Goal: Answer question/provide support: Share knowledge or assist other users

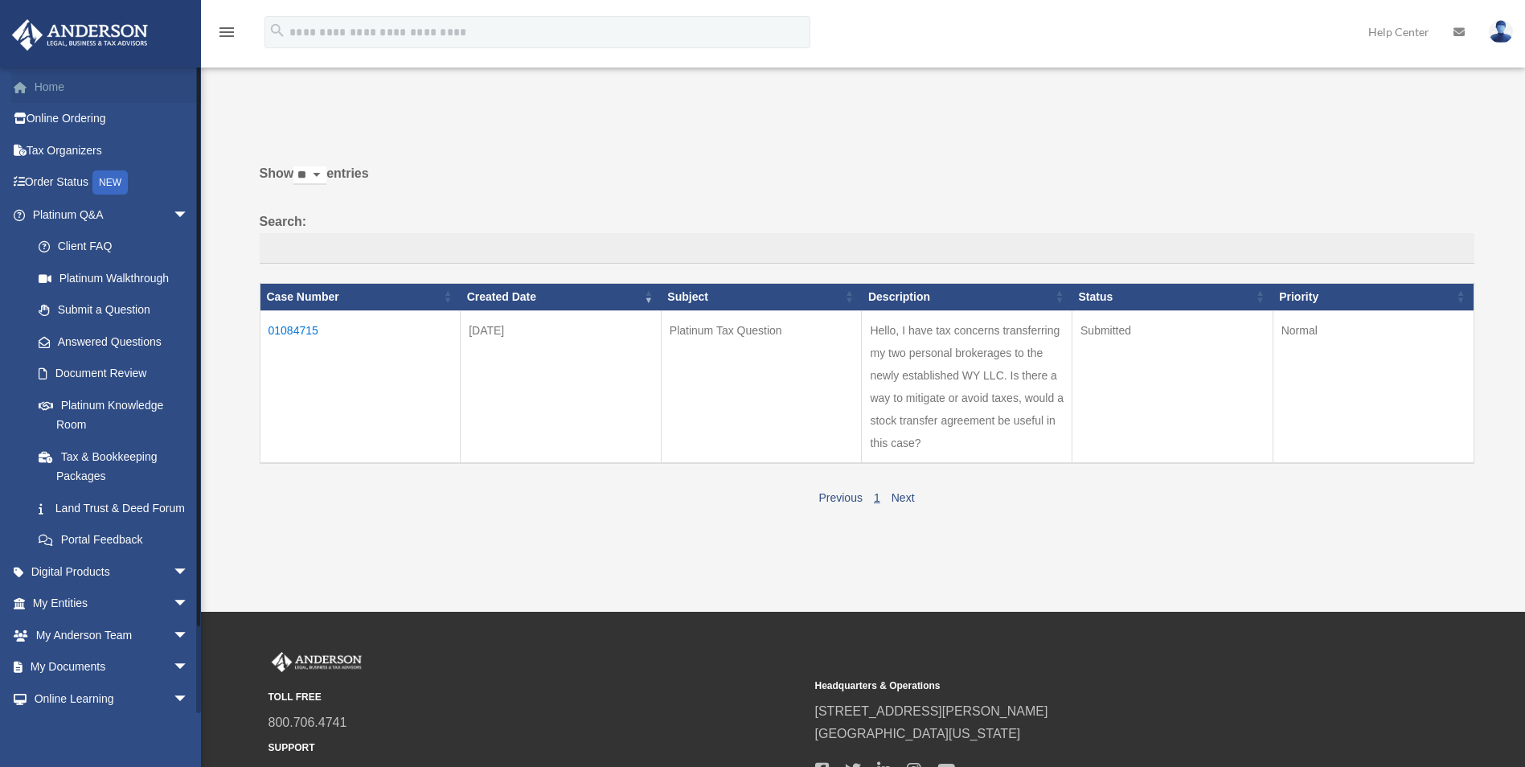
click at [55, 81] on link "Home" at bounding box center [112, 87] width 202 height 32
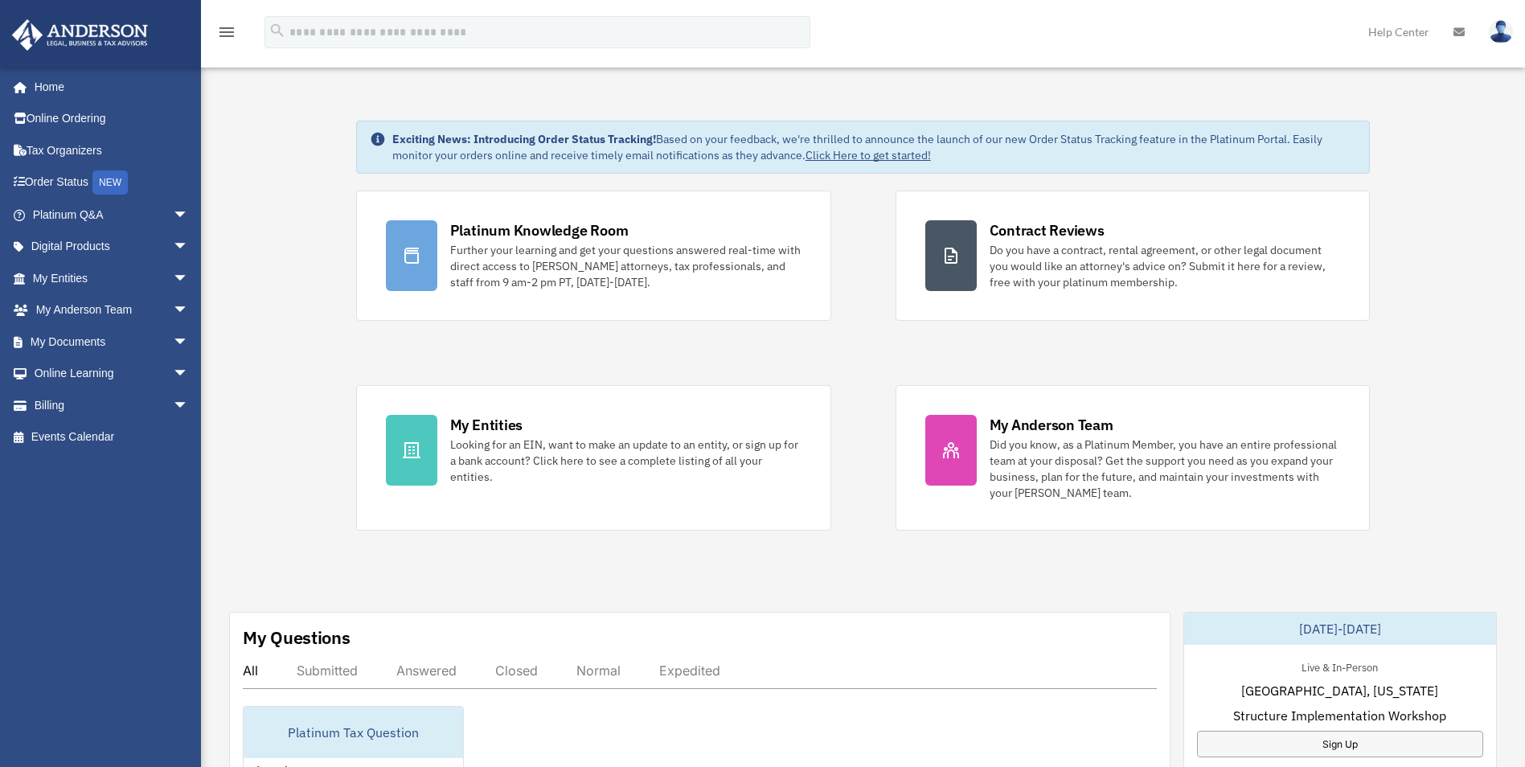
scroll to position [321, 0]
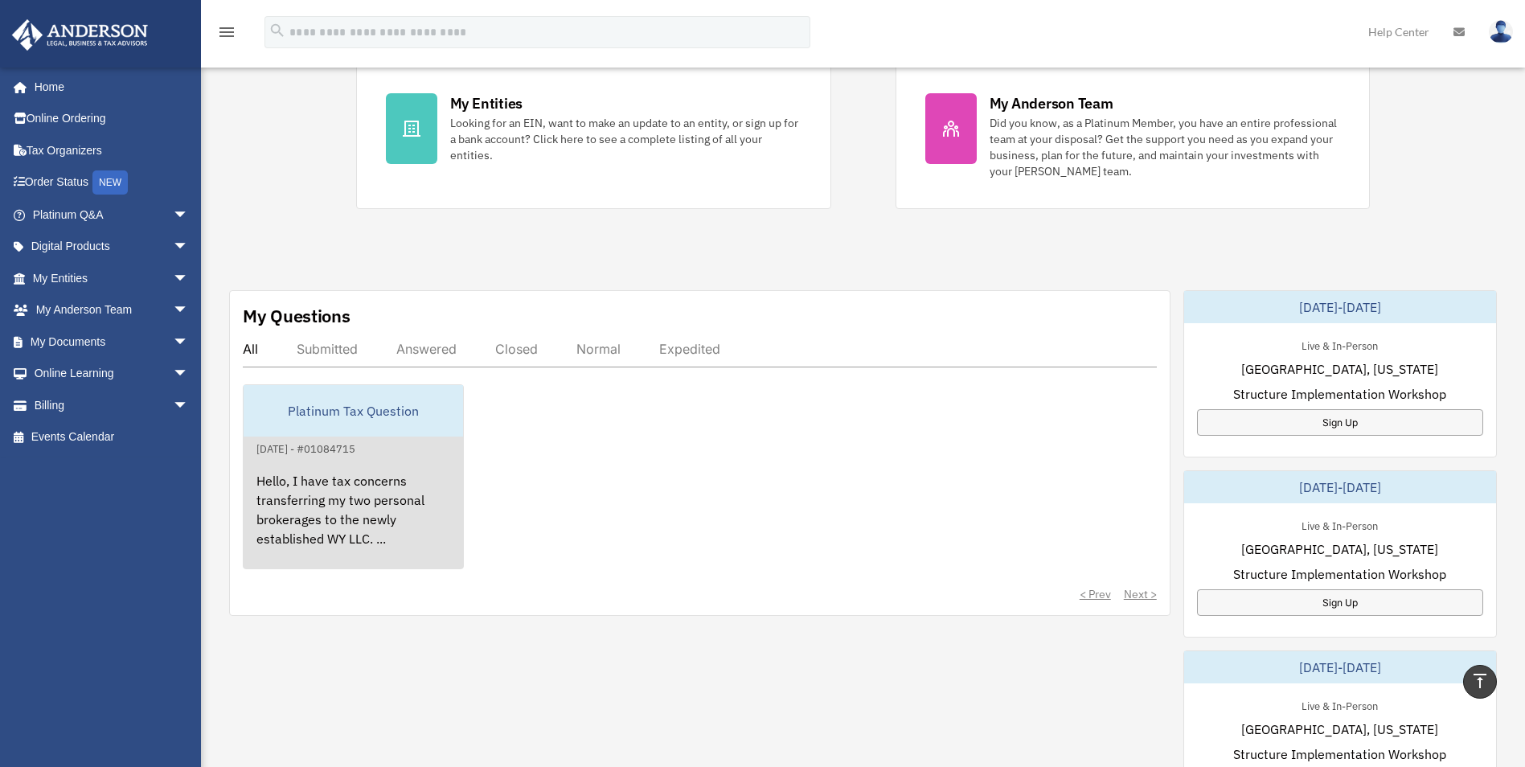
click at [381, 497] on div "Hello, I have tax concerns transferring my two personal brokerages to the newly…" at bounding box center [353, 520] width 219 height 125
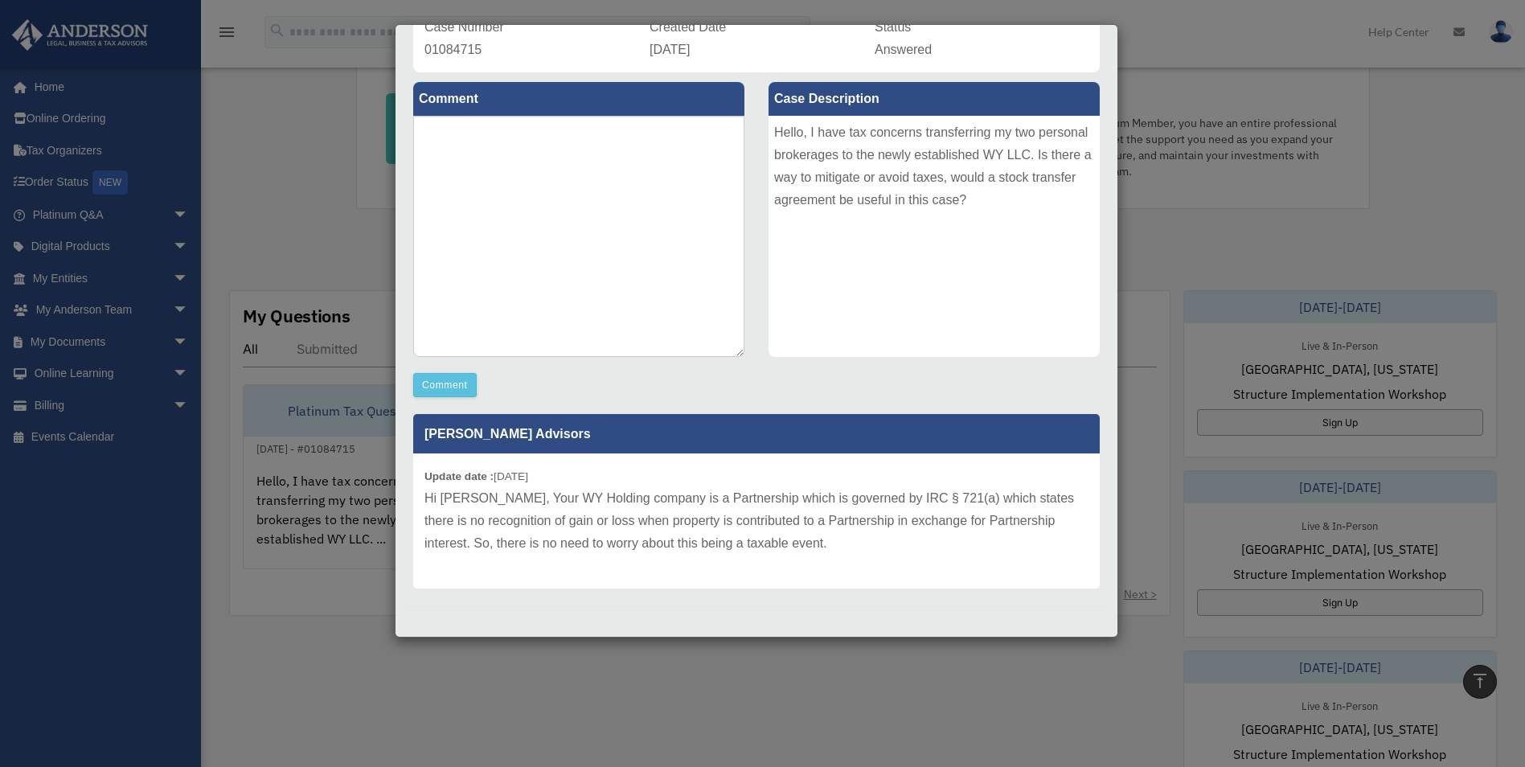
scroll to position [0, 0]
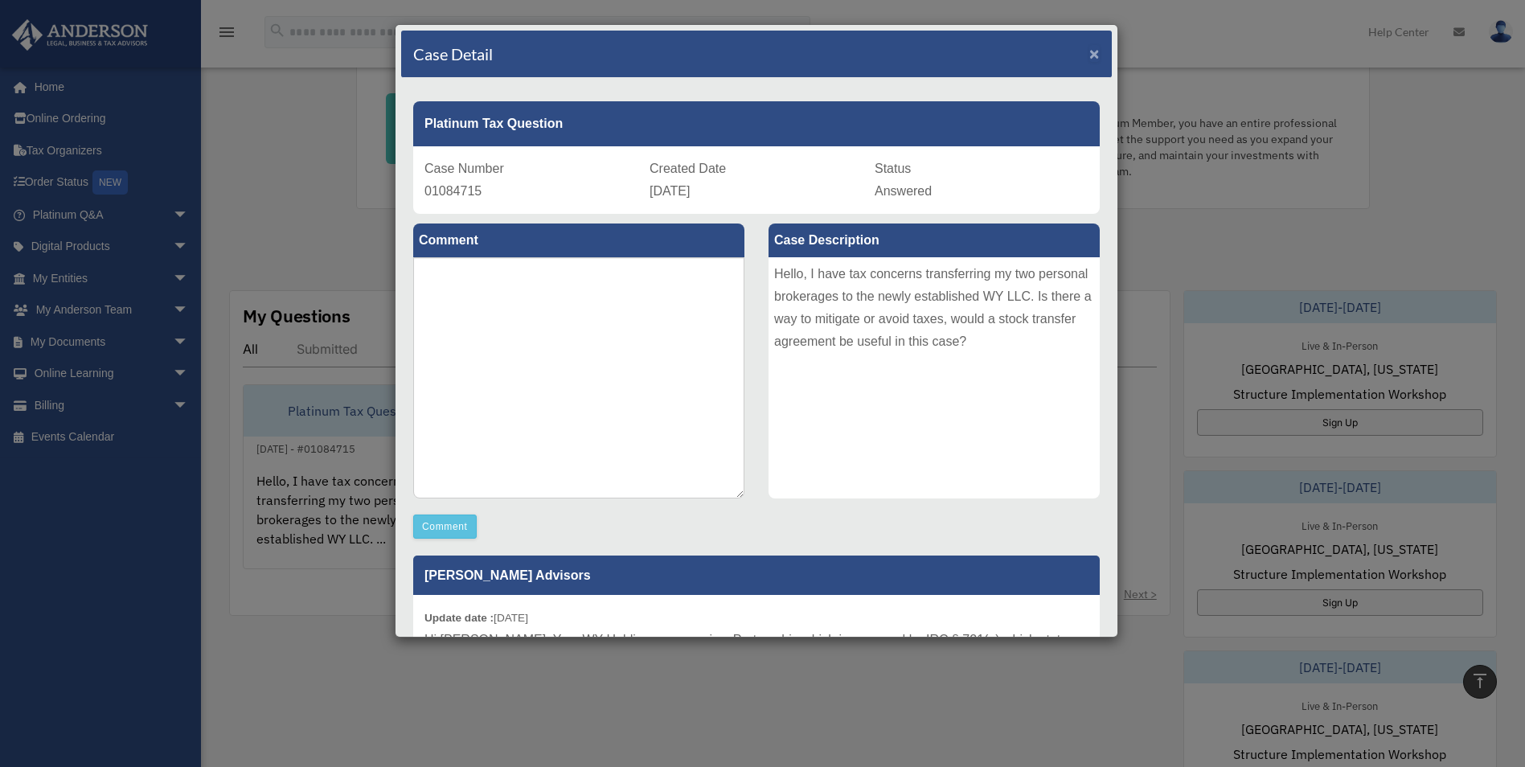
click at [1089, 55] on span "×" at bounding box center [1094, 53] width 10 height 18
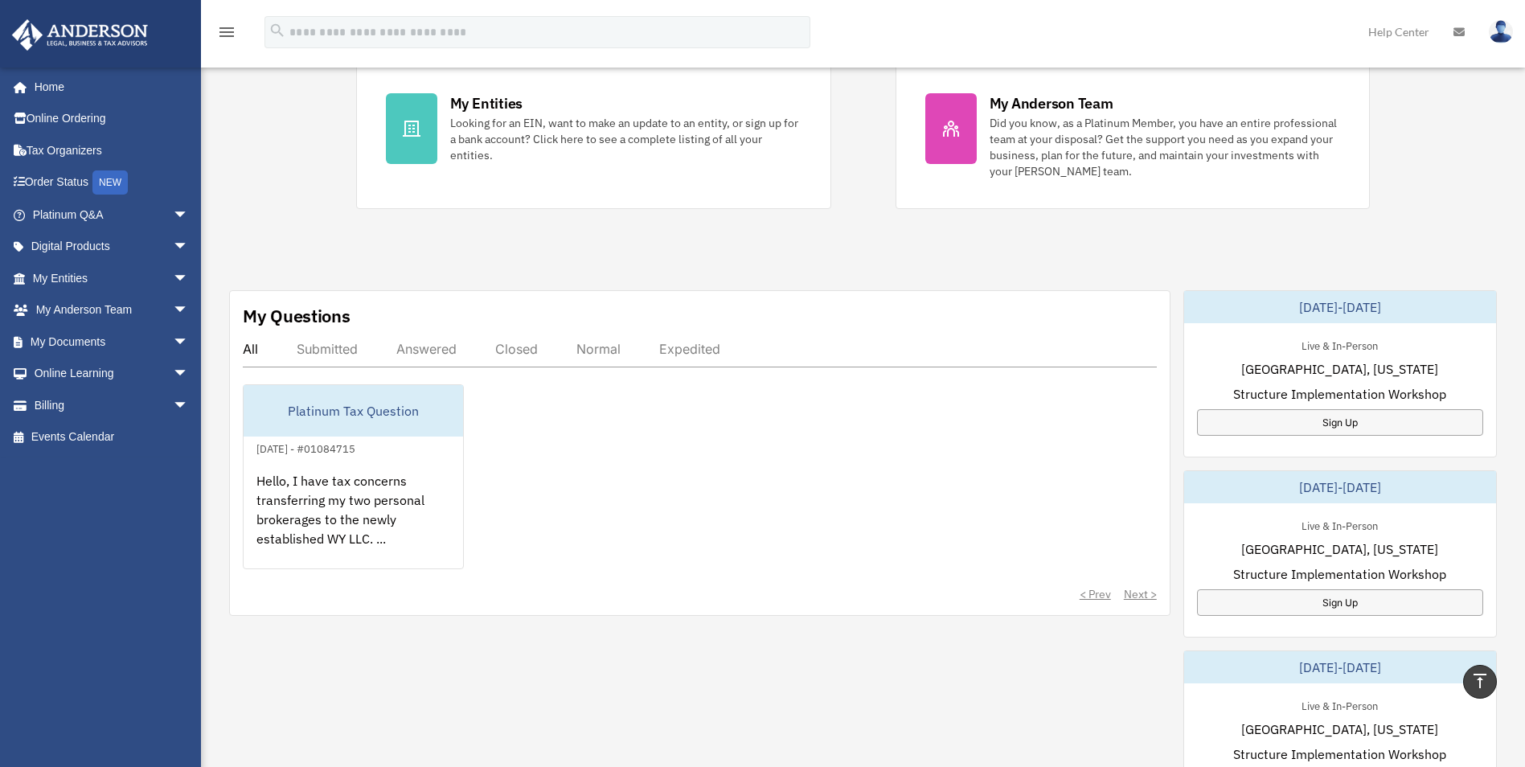
click at [825, 276] on div "Exciting News: Introducing Order Status Tracking! Based on your feedback, we're…" at bounding box center [863, 498] width 1348 height 1479
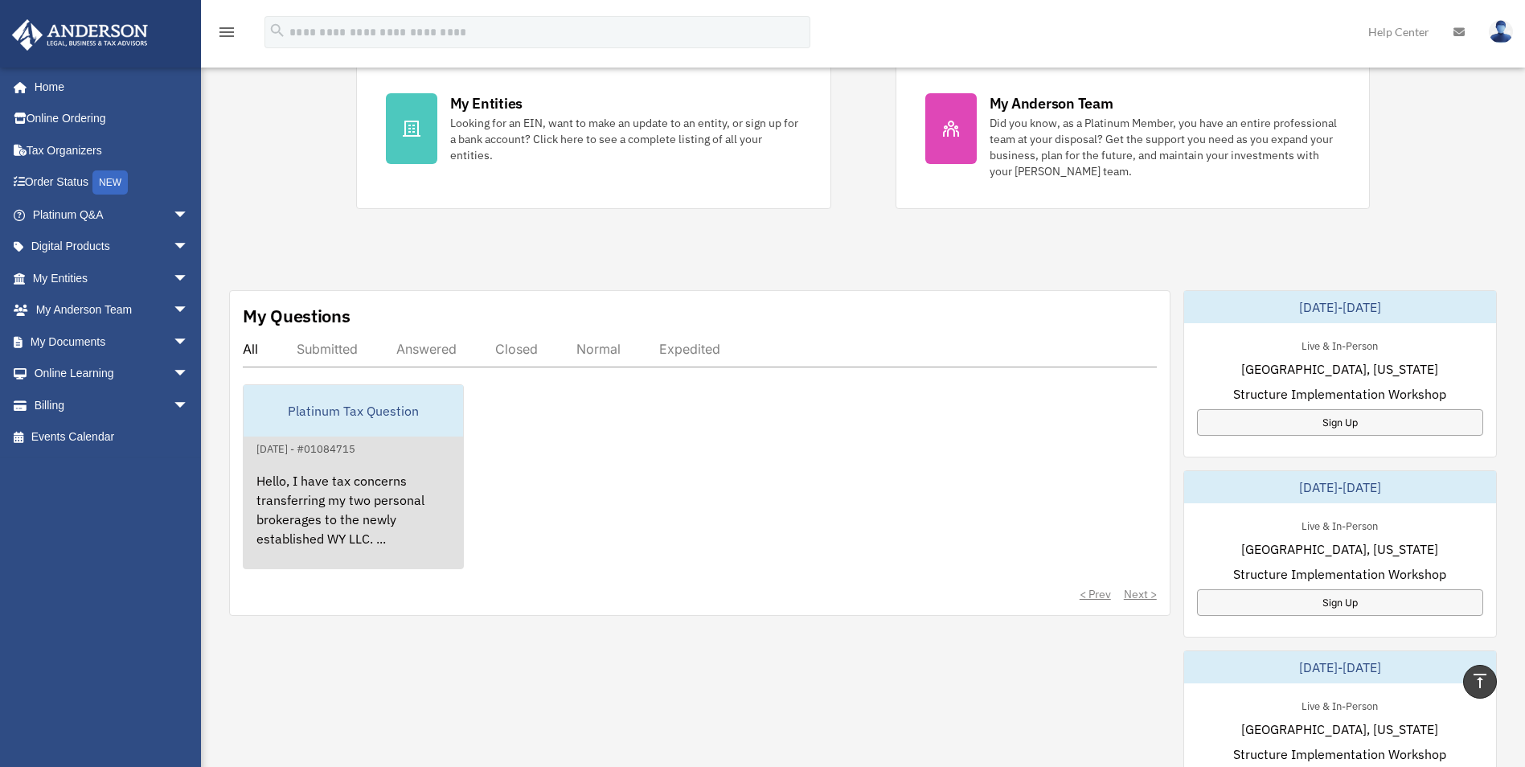
click at [387, 483] on div "Hello, I have tax concerns transferring my two personal brokerages to the newly…" at bounding box center [353, 520] width 219 height 125
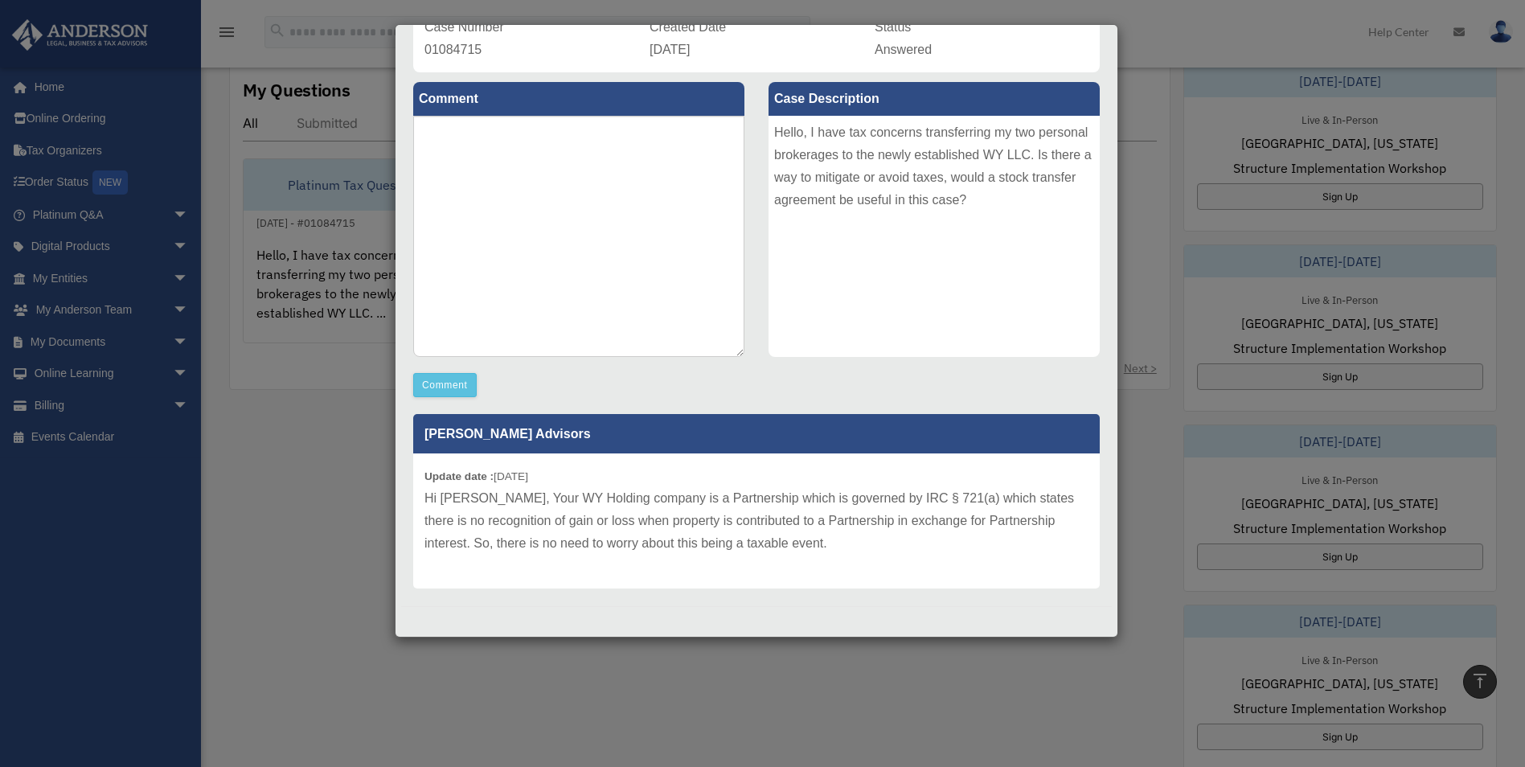
scroll to position [563, 0]
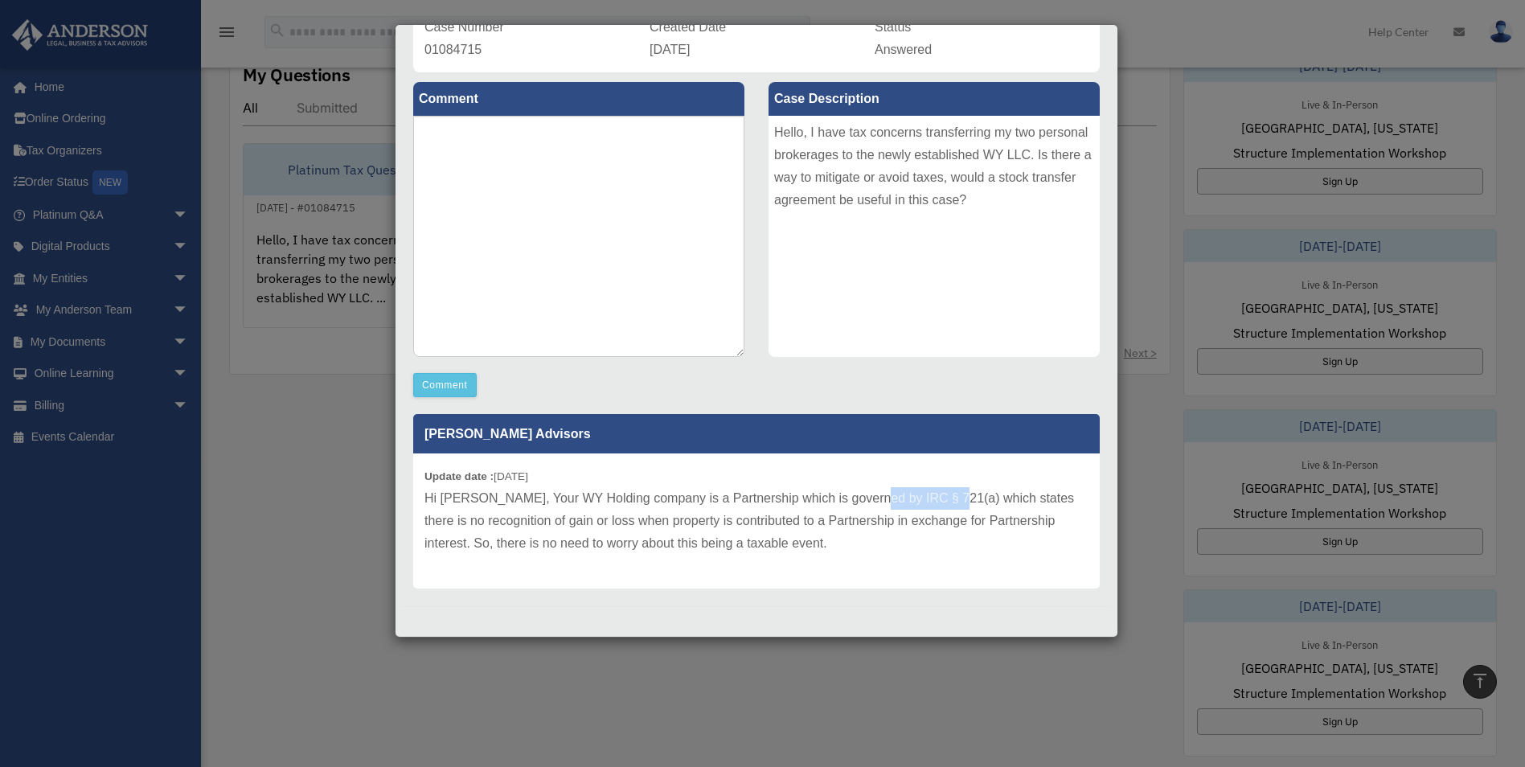
drag, startPoint x: 864, startPoint y: 497, endPoint x: 940, endPoint y: 501, distance: 75.7
click at [940, 501] on p "Hi Vladimir, Your WY Holding company is a Partnership which is governed by IRC …" at bounding box center [756, 521] width 664 height 68
copy p "IRC § 721(a)"
